Goal: Check status: Check status

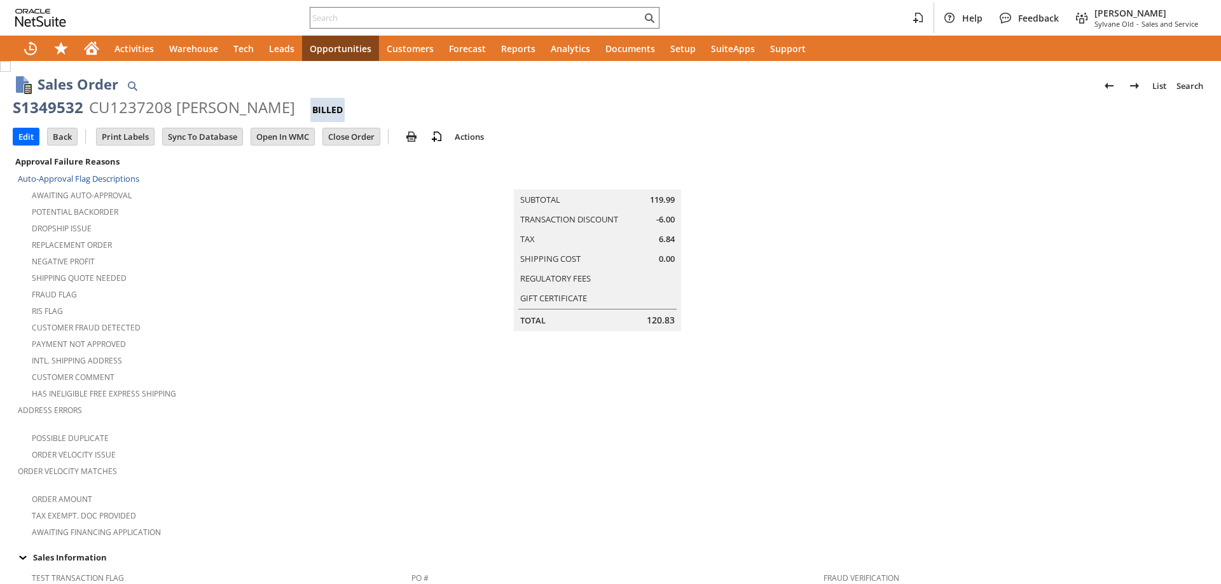
scroll to position [509, 0]
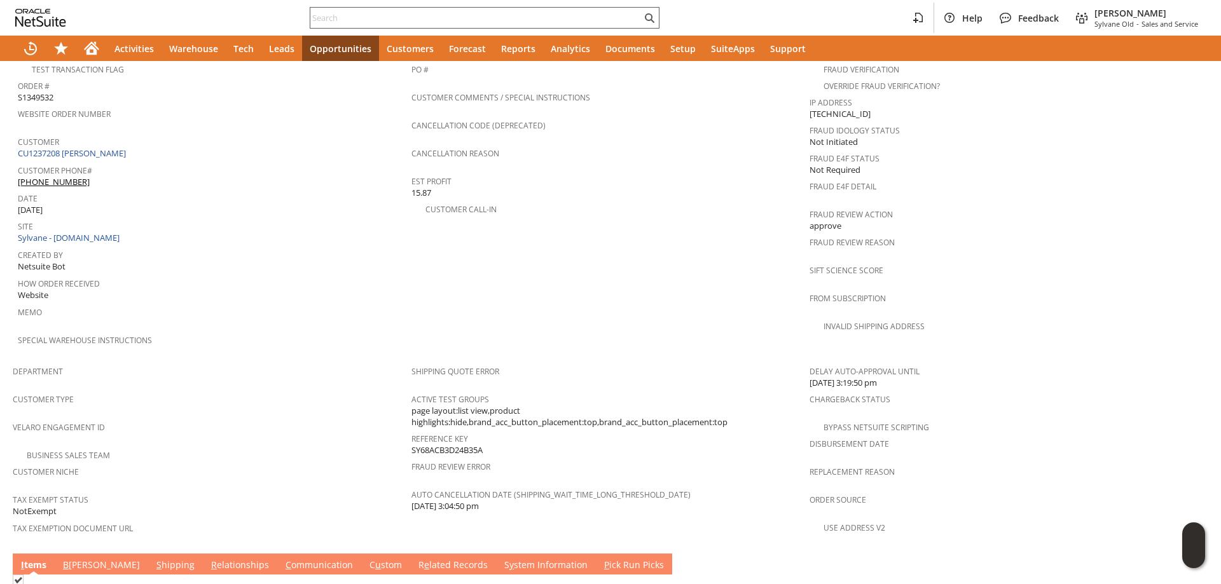
click at [401, 15] on input "text" at bounding box center [475, 17] width 331 height 15
paste input "SY68B9F1C84ACCF"
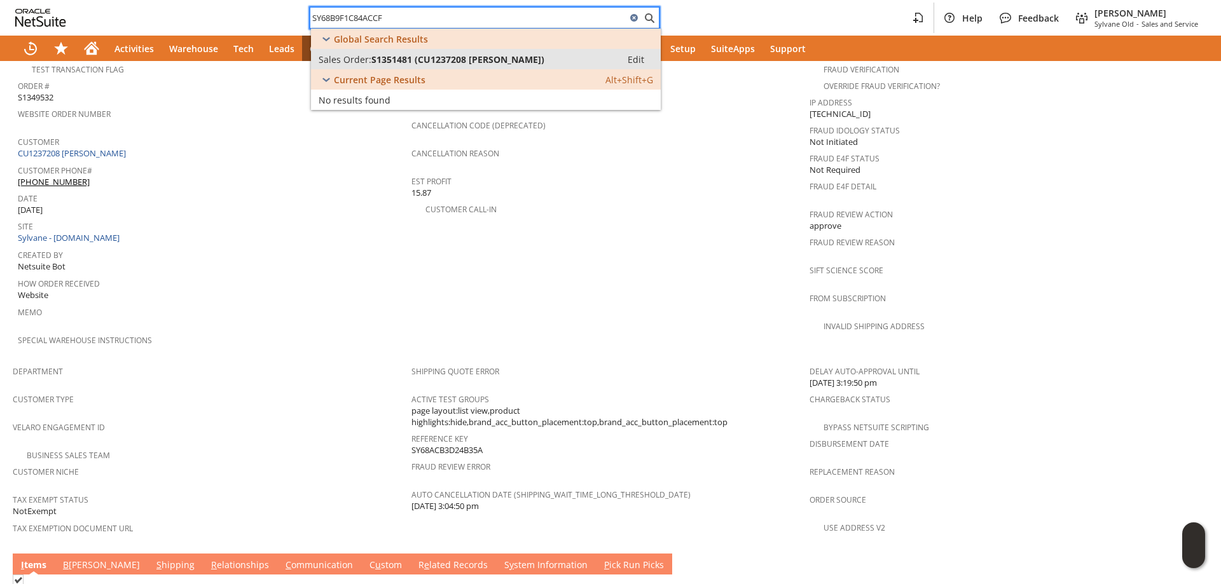
type input "SY68B9F1C84ACCF"
click at [405, 56] on span "S1351481 (CU1237208 Ben Li)" at bounding box center [457, 59] width 173 height 12
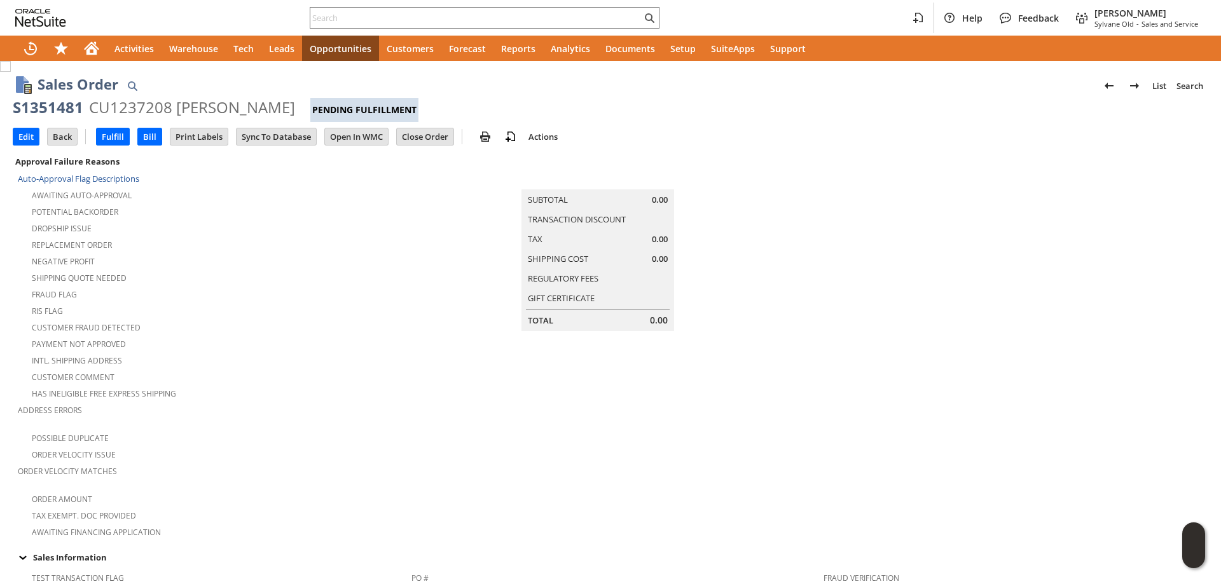
click at [55, 109] on div "S1351481" at bounding box center [48, 107] width 71 height 20
drag, startPoint x: 55, startPoint y: 109, endPoint x: 206, endPoint y: 104, distance: 151.4
click at [206, 104] on div "S1351481 CU1237208 Ben Li Pending Fulfillment" at bounding box center [610, 109] width 1195 height 25
copy div "S1351481 CU1237208 Ben Li"
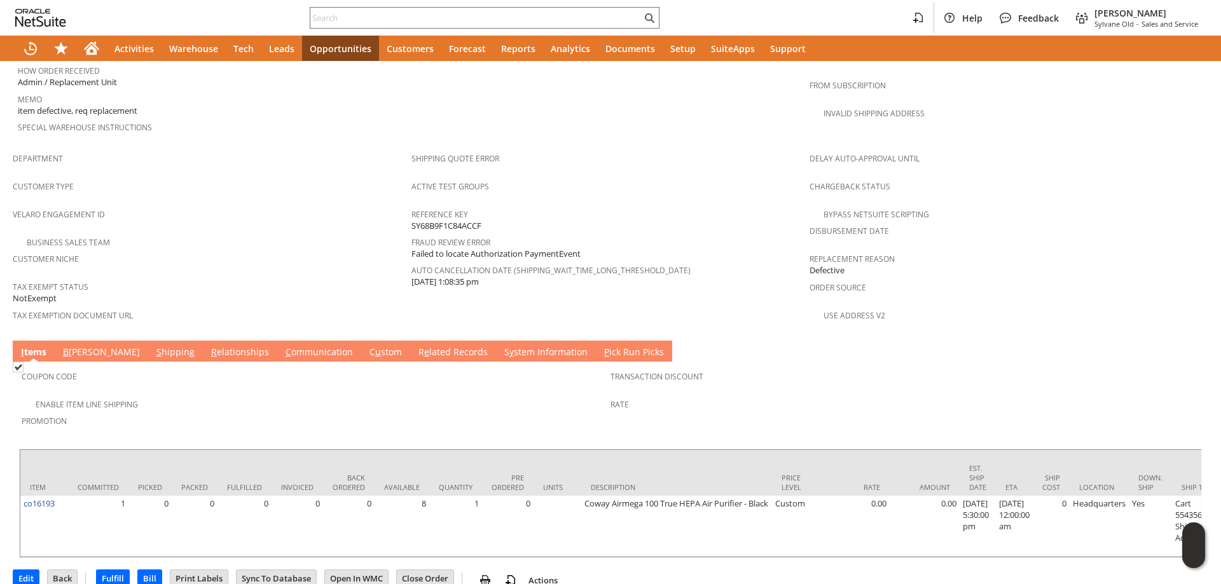
click at [501, 346] on link "S y stem Information" at bounding box center [546, 353] width 90 height 14
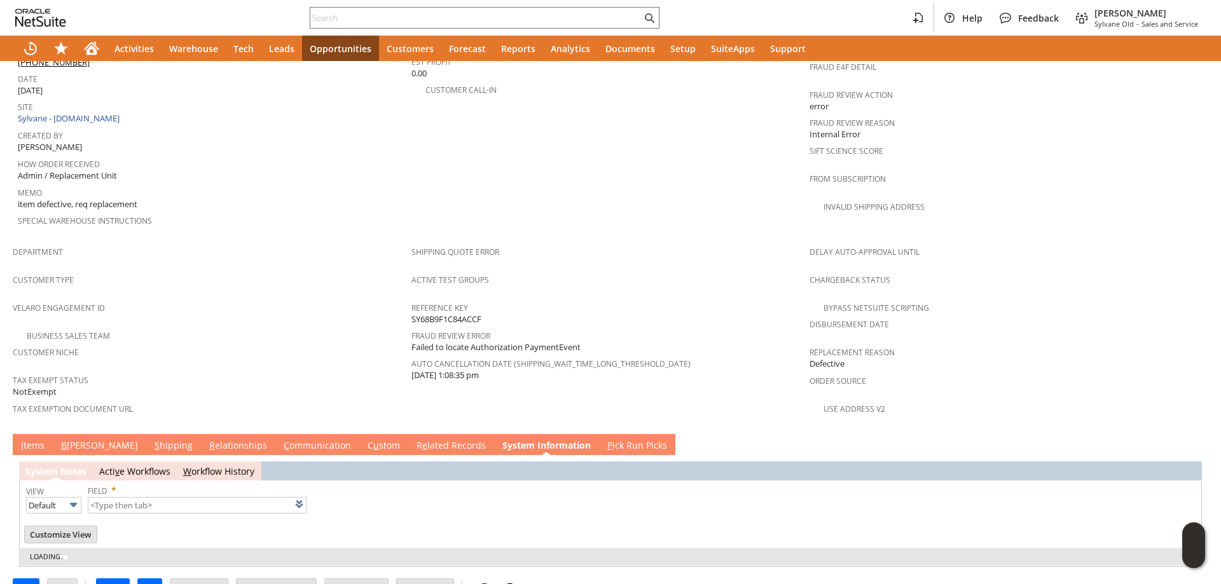
type input "1 to 25 of 91"
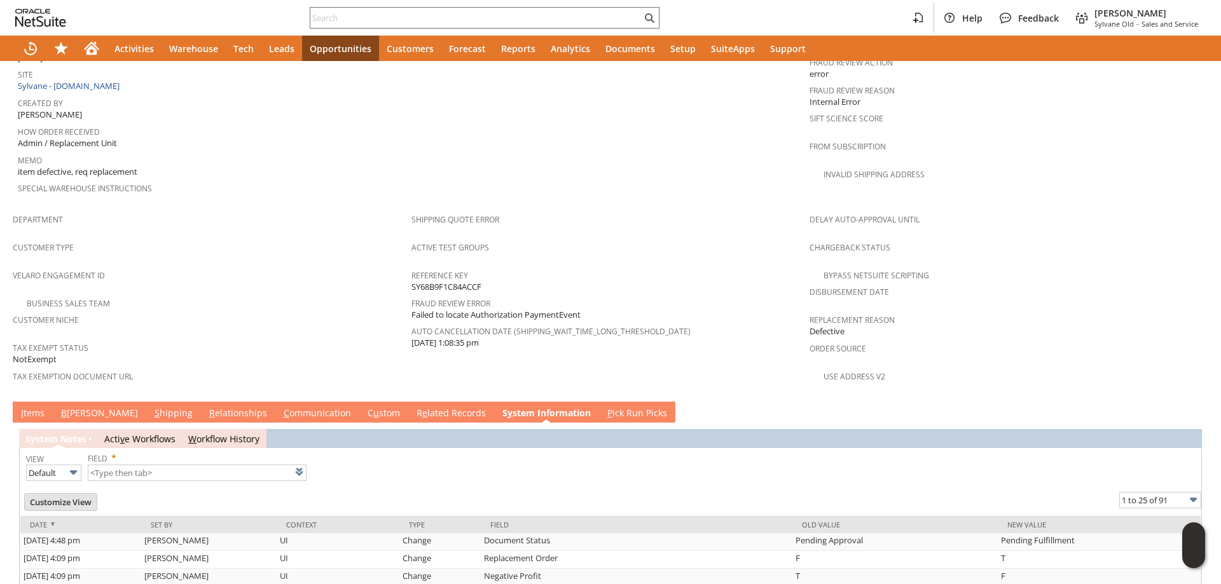
scroll to position [594, 0]
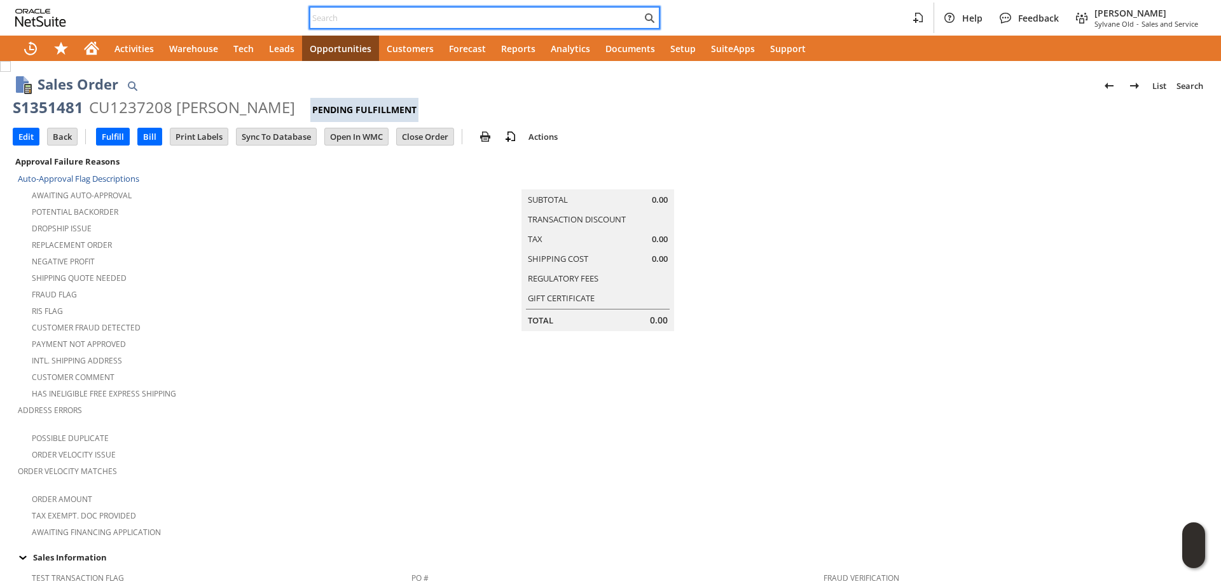
paste input "2527321989"
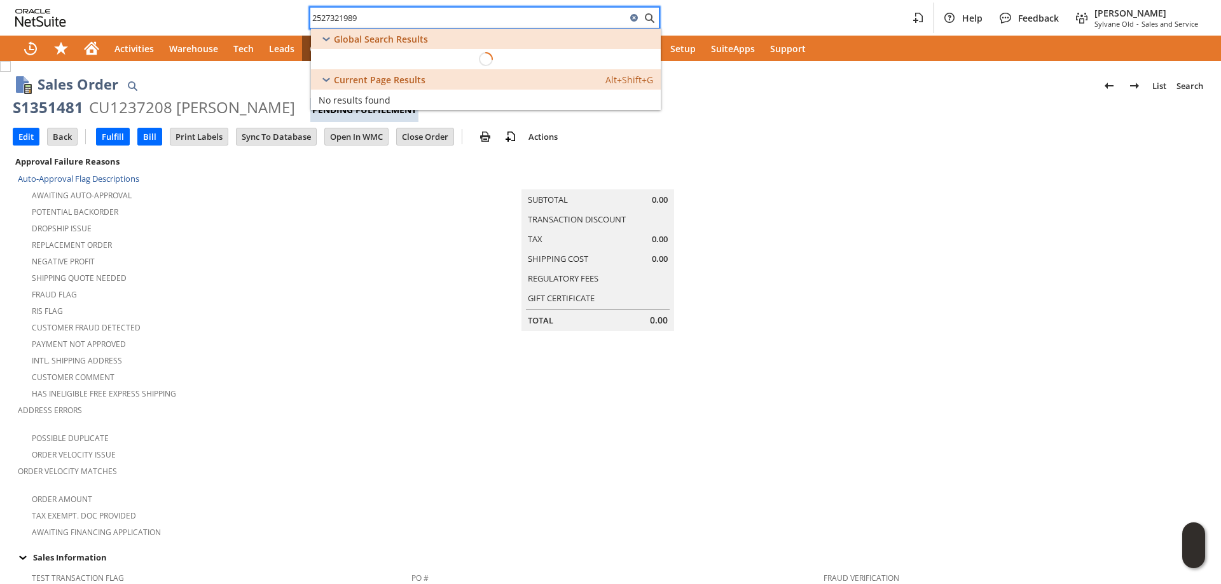
type input "2527321989"
click at [310, 110] on div "Pending Fulfillment" at bounding box center [364, 110] width 108 height 24
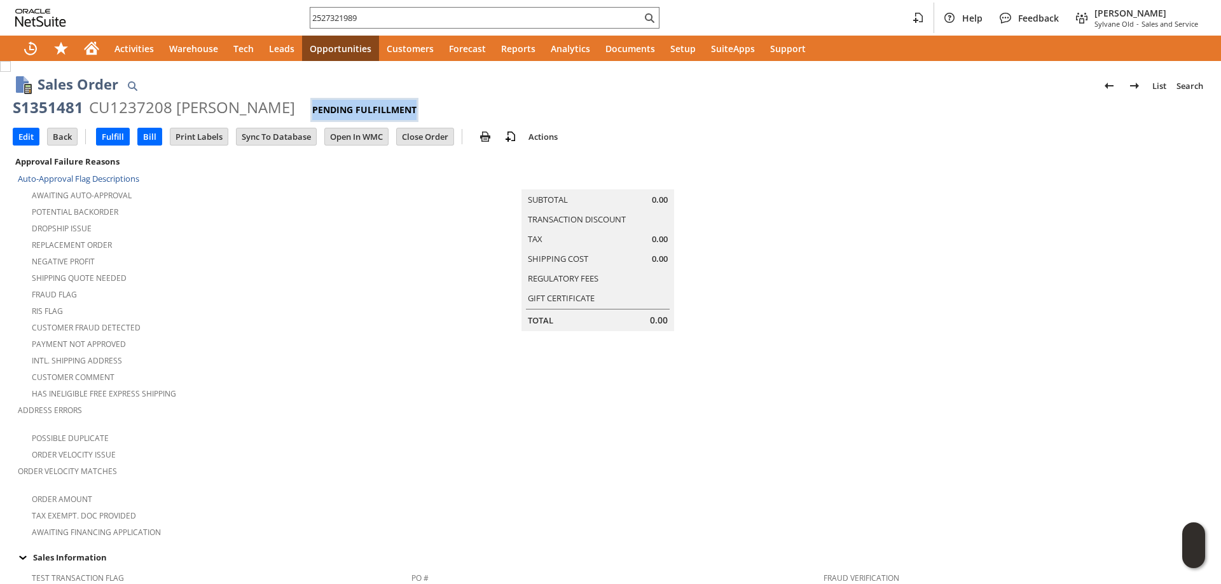
drag, startPoint x: 295, startPoint y: 110, endPoint x: 262, endPoint y: 108, distance: 33.1
click at [310, 108] on div "Pending Fulfillment" at bounding box center [364, 110] width 108 height 24
